Goal: Transaction & Acquisition: Purchase product/service

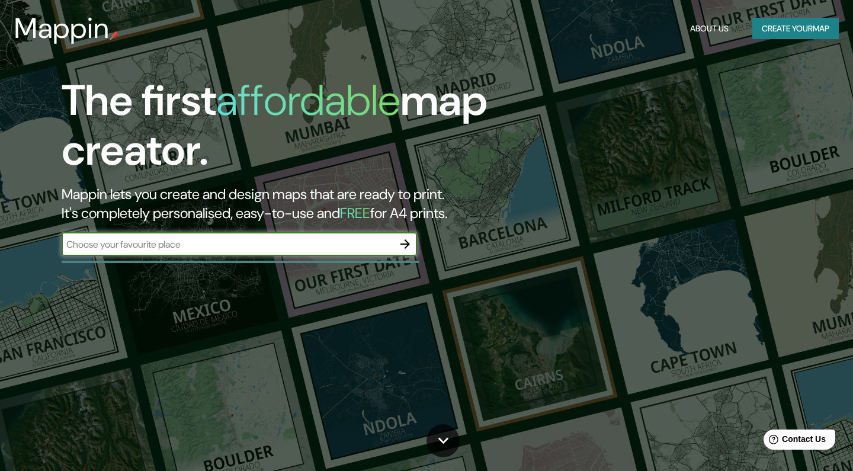
click at [178, 246] on input "text" at bounding box center [228, 244] width 332 height 14
type input "trevias"
click at [405, 243] on icon "button" at bounding box center [404, 243] width 9 height 9
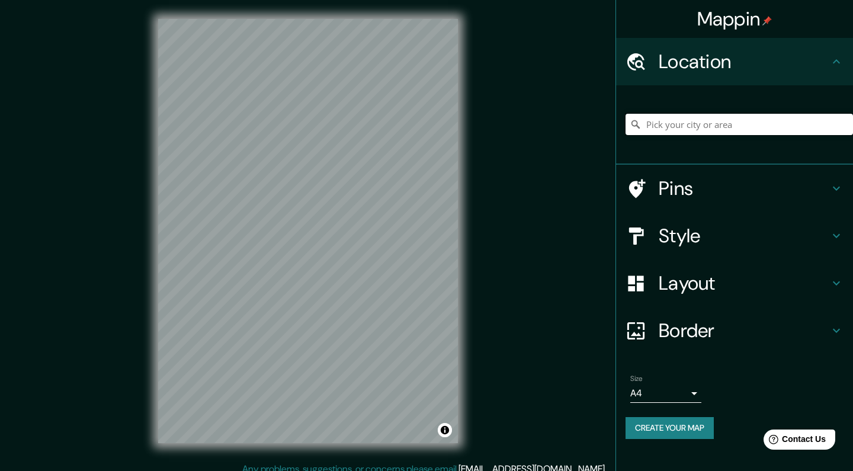
click at [707, 131] on input "Pick your city or area" at bounding box center [738, 124] width 227 height 21
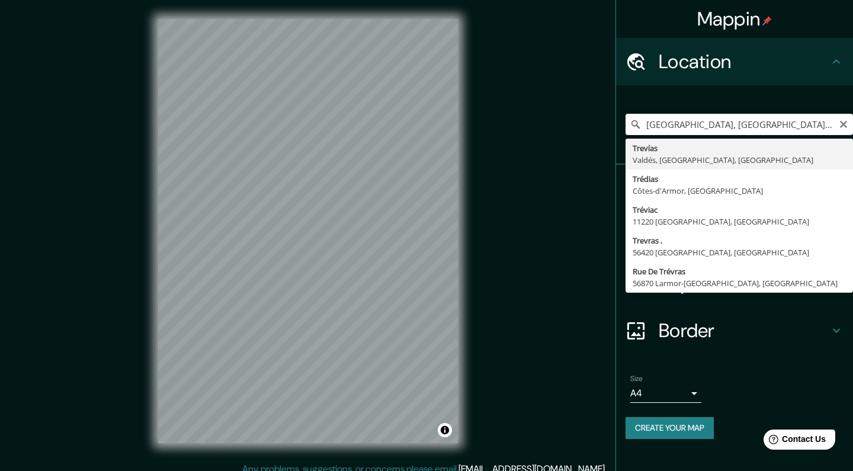
type input "Trevías, [GEOGRAPHIC_DATA], [GEOGRAPHIC_DATA], [GEOGRAPHIC_DATA]"
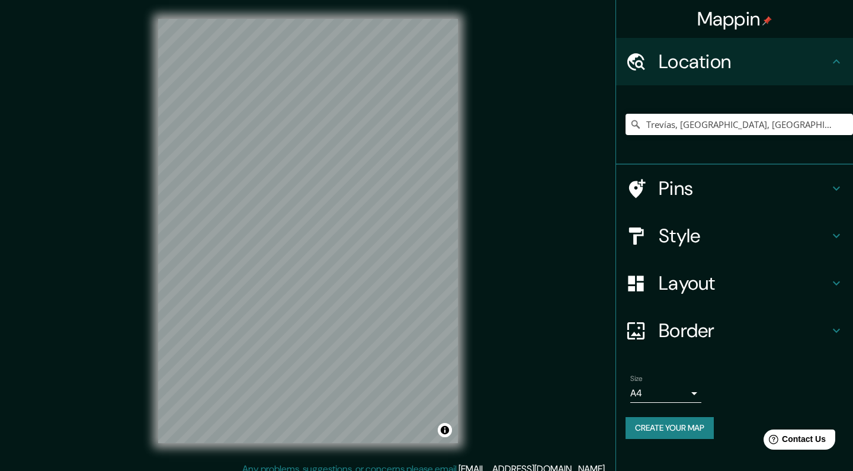
click at [709, 237] on h4 "Style" at bounding box center [743, 236] width 171 height 24
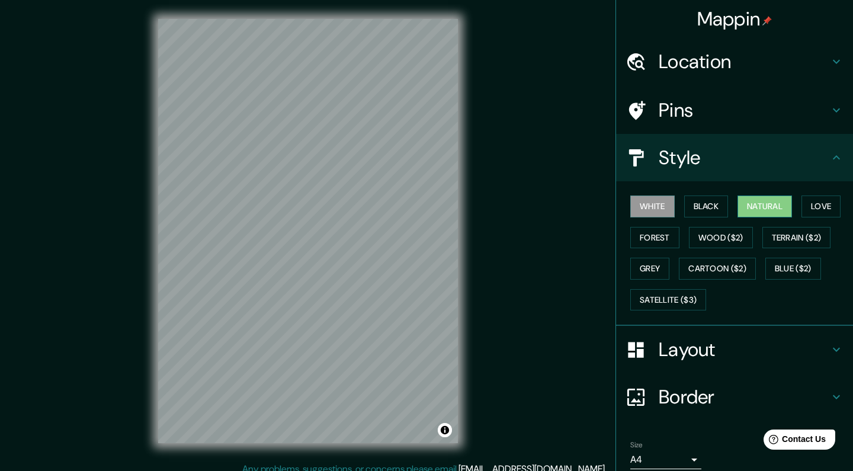
click at [771, 201] on button "Natural" at bounding box center [764, 206] width 54 height 22
click at [683, 291] on button "Satellite ($3)" at bounding box center [668, 300] width 76 height 22
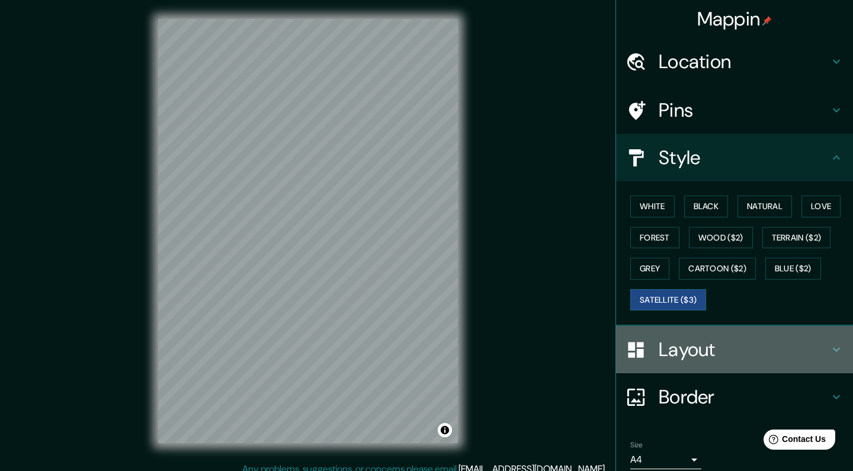
click at [706, 348] on h4 "Layout" at bounding box center [743, 349] width 171 height 24
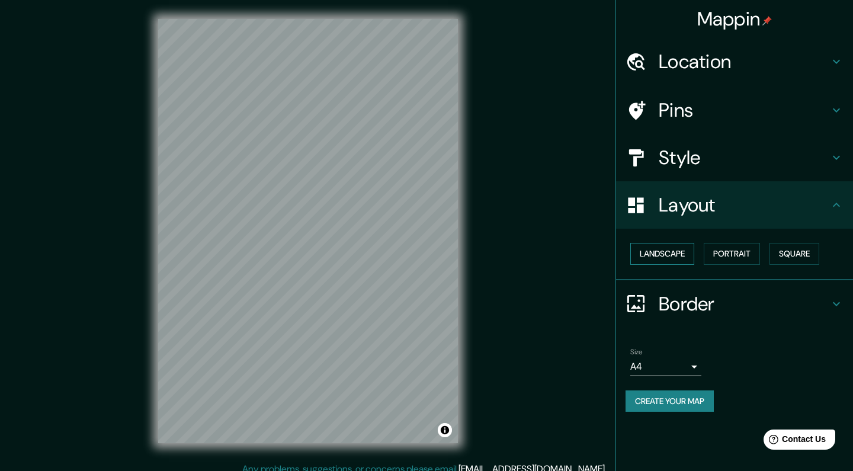
click at [689, 255] on button "Landscape" at bounding box center [662, 254] width 64 height 22
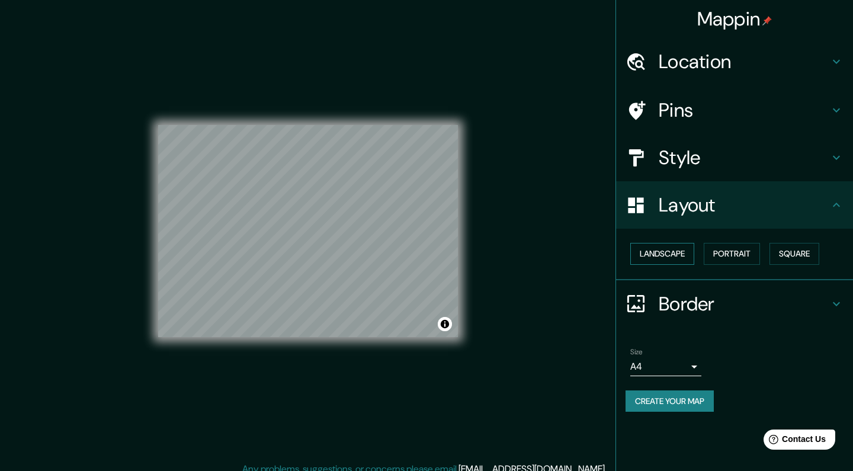
click at [682, 247] on button "Landscape" at bounding box center [662, 254] width 64 height 22
click at [678, 302] on h4 "Border" at bounding box center [743, 304] width 171 height 24
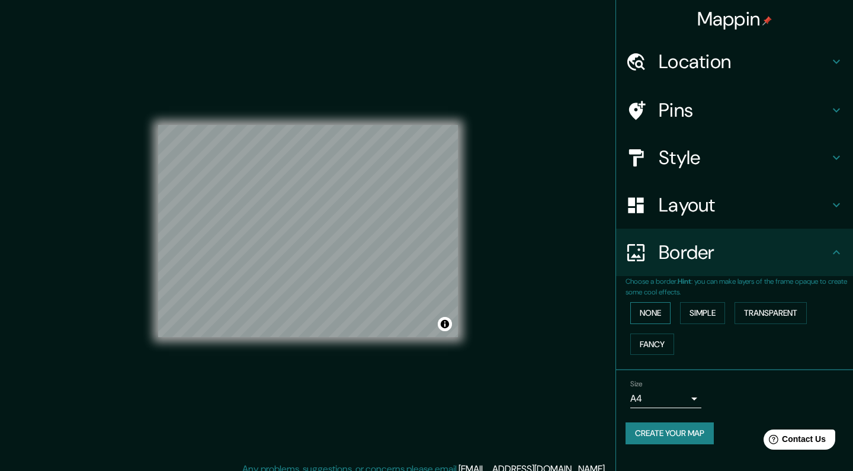
click at [662, 307] on button "None" at bounding box center [650, 313] width 40 height 22
click at [700, 307] on button "Simple" at bounding box center [702, 313] width 45 height 22
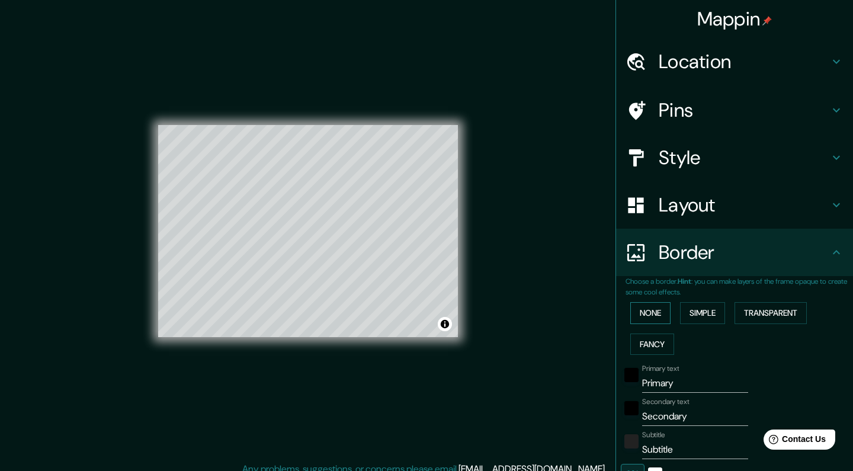
click at [657, 308] on button "None" at bounding box center [650, 313] width 40 height 22
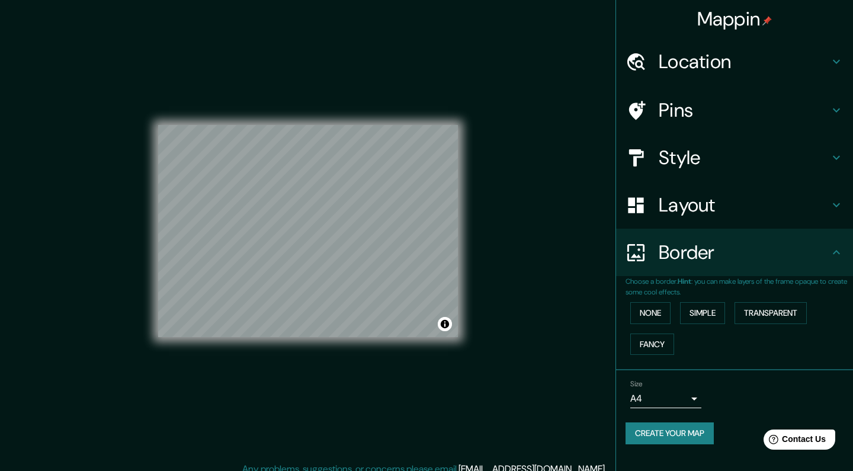
click at [703, 126] on div "Pins" at bounding box center [734, 109] width 237 height 47
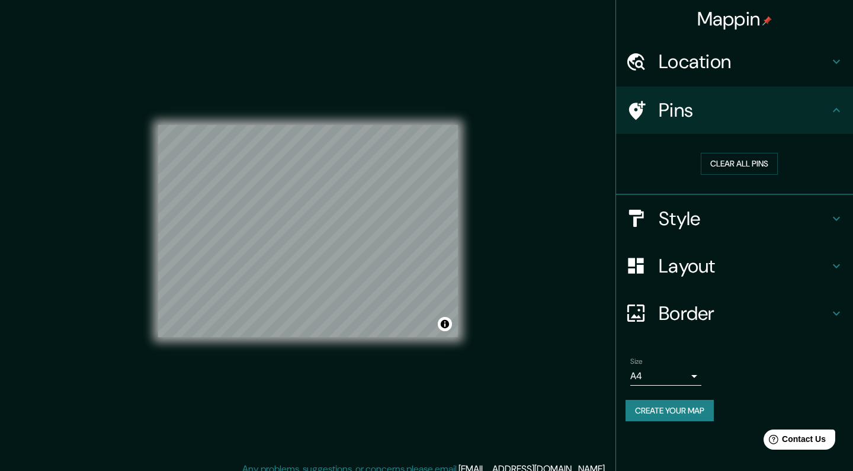
click at [768, 63] on h4 "Location" at bounding box center [743, 62] width 171 height 24
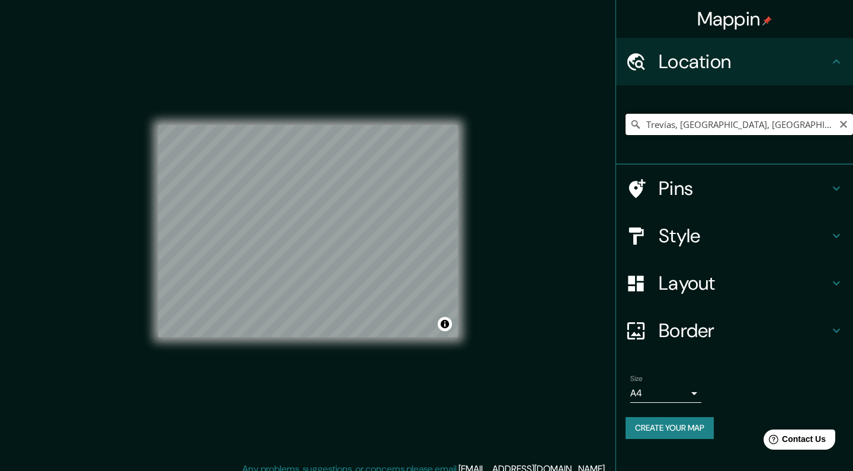
click at [786, 126] on input "Trevías, [GEOGRAPHIC_DATA], [GEOGRAPHIC_DATA], [GEOGRAPHIC_DATA]" at bounding box center [738, 124] width 227 height 21
click at [843, 126] on icon "Clear" at bounding box center [842, 124] width 9 height 9
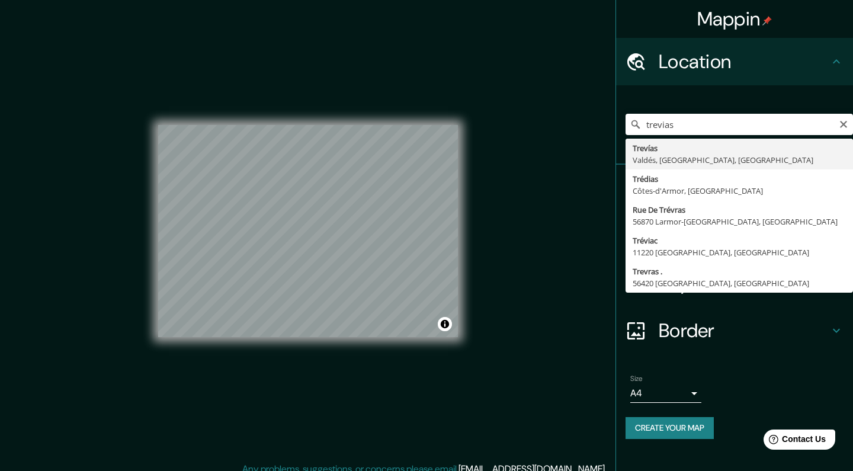
type input "Trevías, [GEOGRAPHIC_DATA], [GEOGRAPHIC_DATA], [GEOGRAPHIC_DATA]"
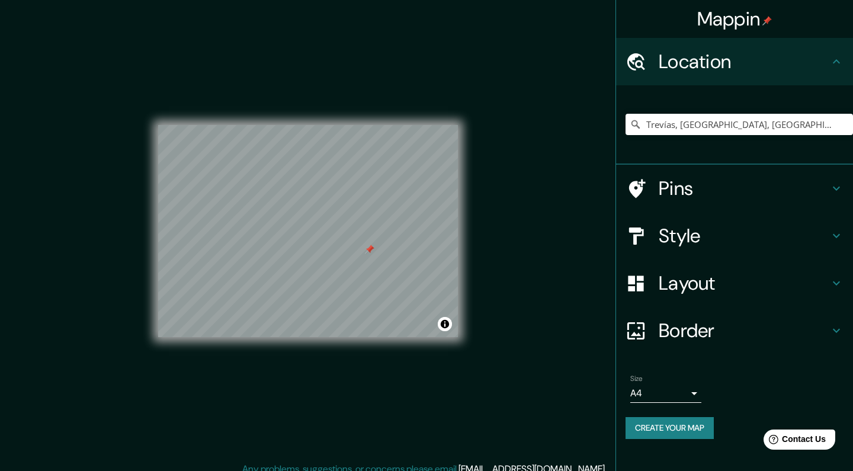
click at [726, 287] on h4 "Layout" at bounding box center [743, 283] width 171 height 24
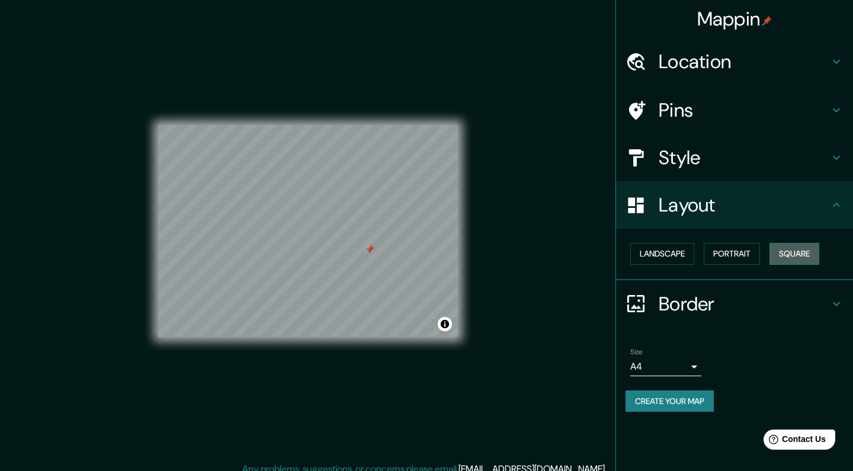
click at [787, 247] on button "Square" at bounding box center [794, 254] width 50 height 22
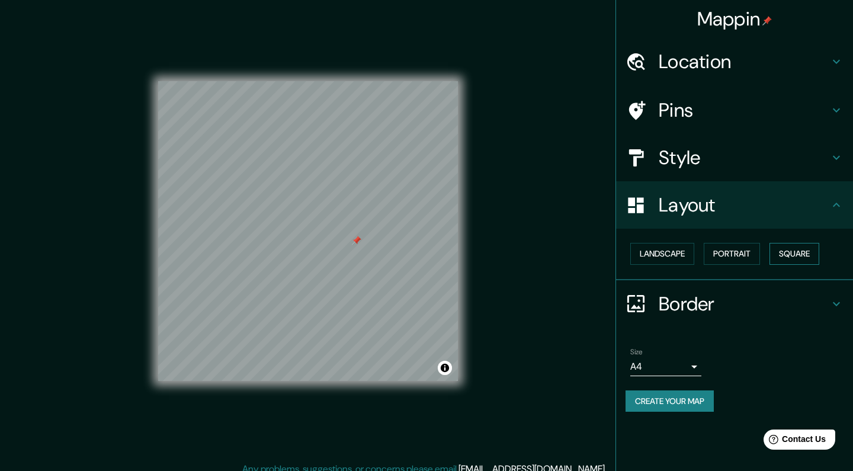
click at [794, 255] on button "Square" at bounding box center [794, 254] width 50 height 22
click at [281, 77] on div "© Mapbox © OpenStreetMap Improve this map © Maxar" at bounding box center [308, 231] width 300 height 424
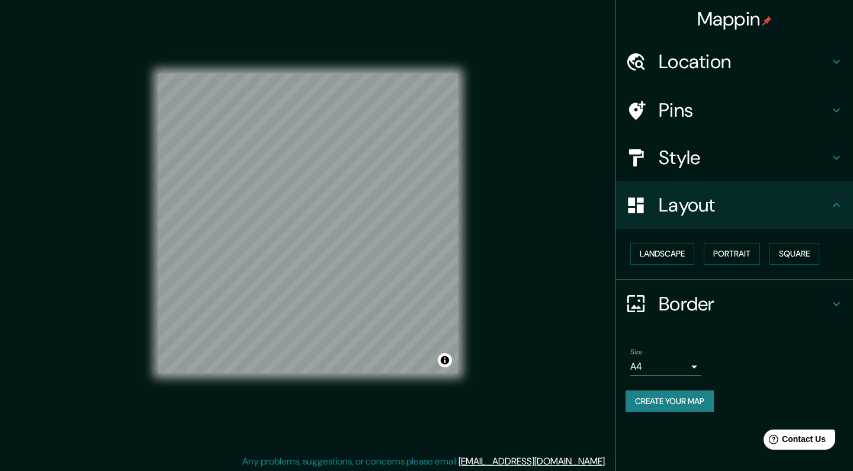
scroll to position [9, 0]
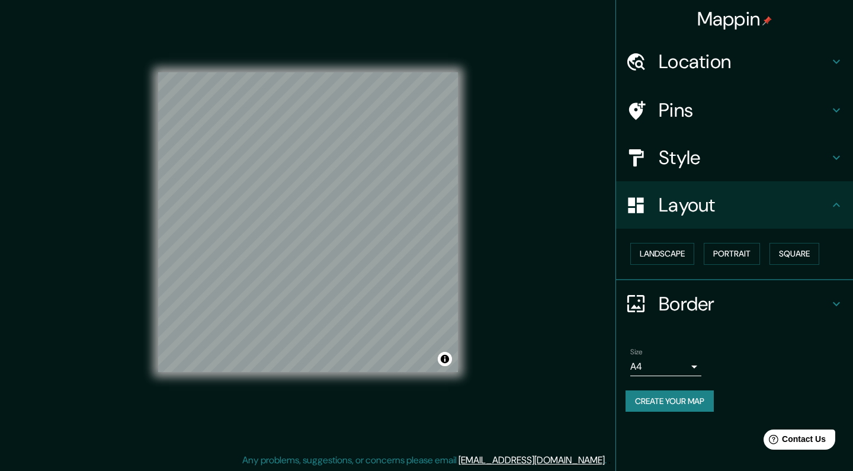
click at [696, 400] on button "Create your map" at bounding box center [669, 401] width 88 height 22
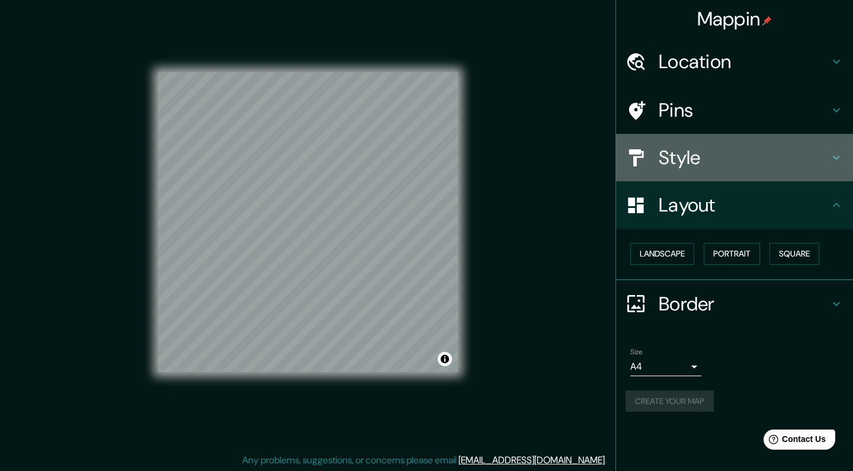
click at [731, 165] on h4 "Style" at bounding box center [743, 158] width 171 height 24
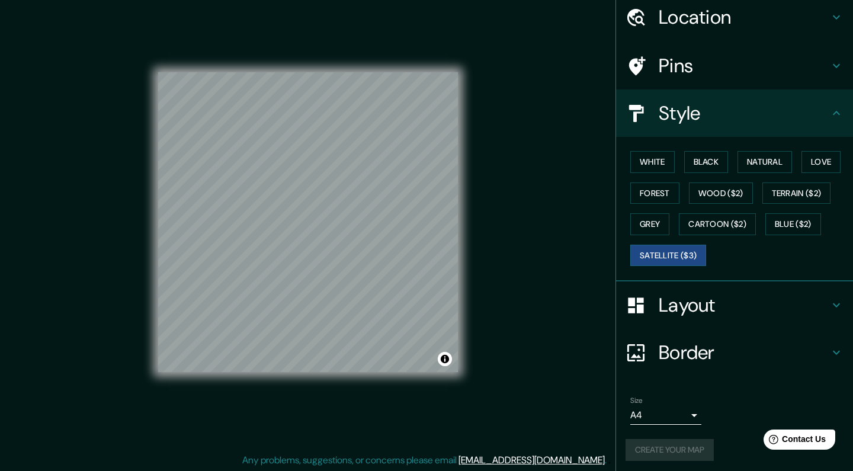
scroll to position [44, 0]
click at [822, 192] on button "Terrain ($2)" at bounding box center [796, 194] width 69 height 22
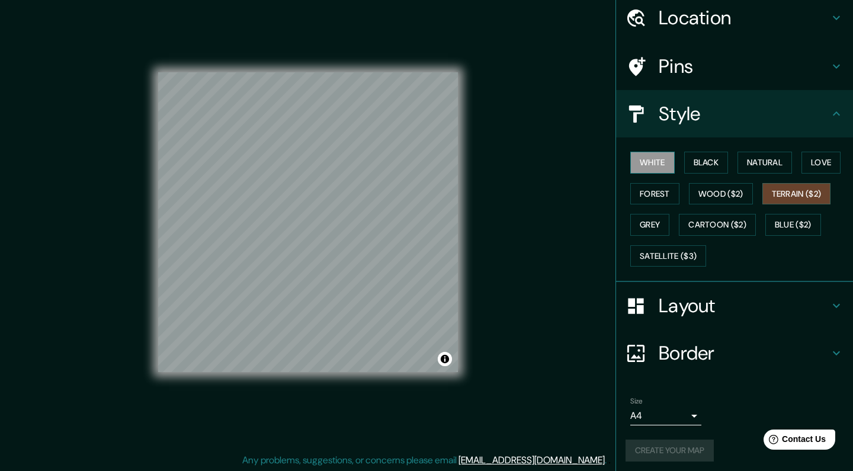
click at [643, 160] on button "White" at bounding box center [652, 163] width 44 height 22
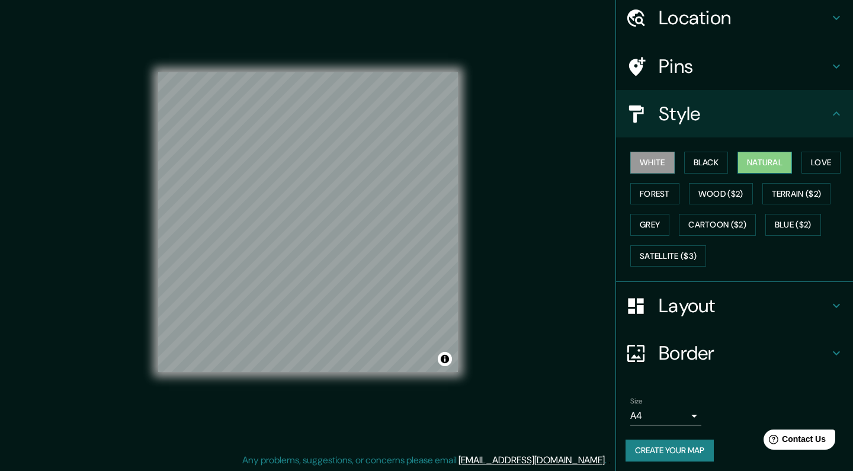
click at [759, 156] on button "Natural" at bounding box center [764, 163] width 54 height 22
click at [822, 157] on button "Love" at bounding box center [820, 163] width 39 height 22
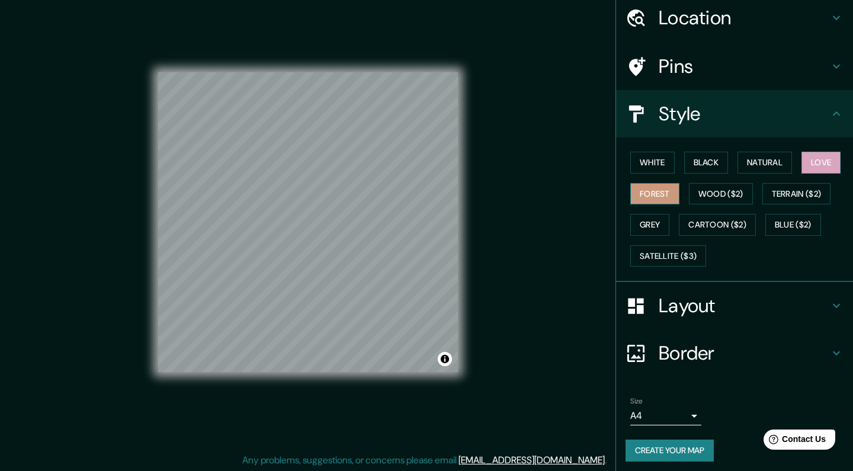
click at [658, 188] on button "Forest" at bounding box center [654, 194] width 49 height 22
click at [713, 158] on button "Black" at bounding box center [706, 163] width 44 height 22
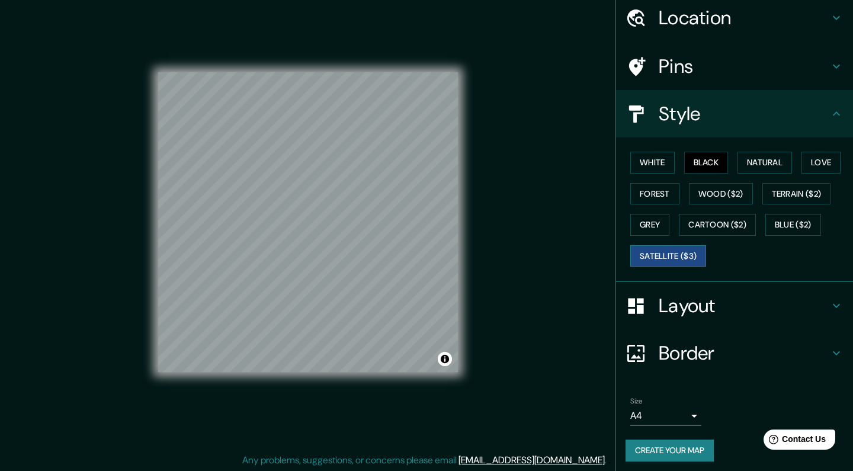
click at [676, 259] on button "Satellite ($3)" at bounding box center [668, 256] width 76 height 22
